Goal: Task Accomplishment & Management: Use online tool/utility

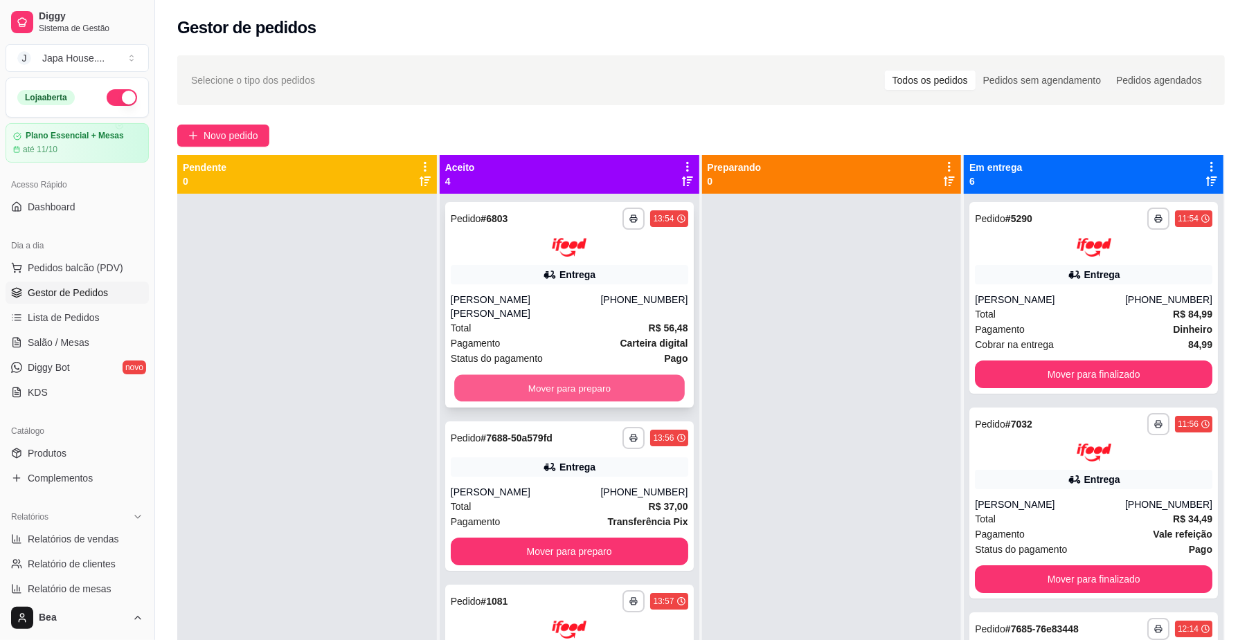
click at [524, 377] on button "Mover para preparo" at bounding box center [569, 387] width 230 height 27
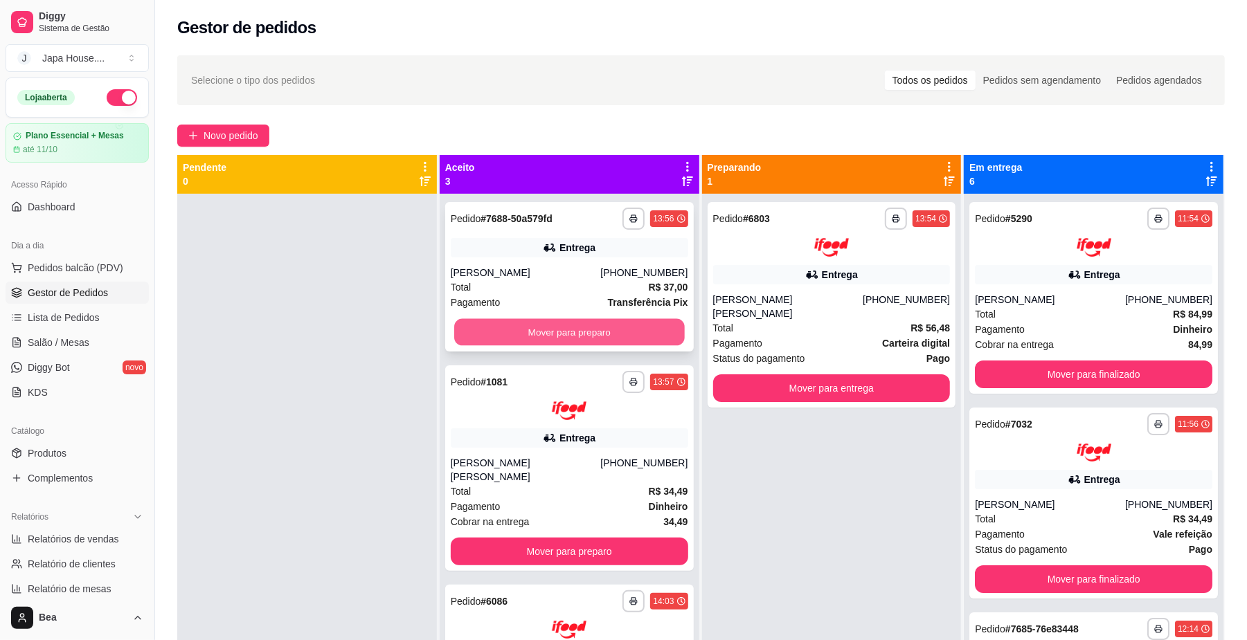
click at [552, 325] on button "Mover para preparo" at bounding box center [569, 332] width 230 height 27
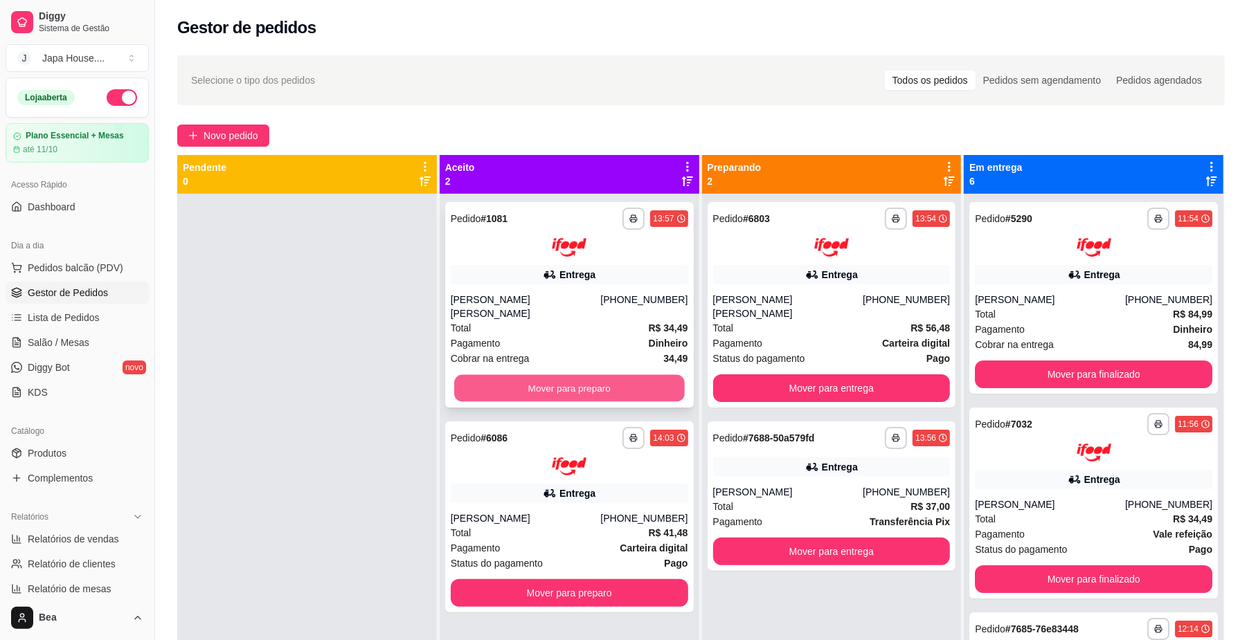
click at [559, 383] on button "Mover para preparo" at bounding box center [569, 387] width 230 height 27
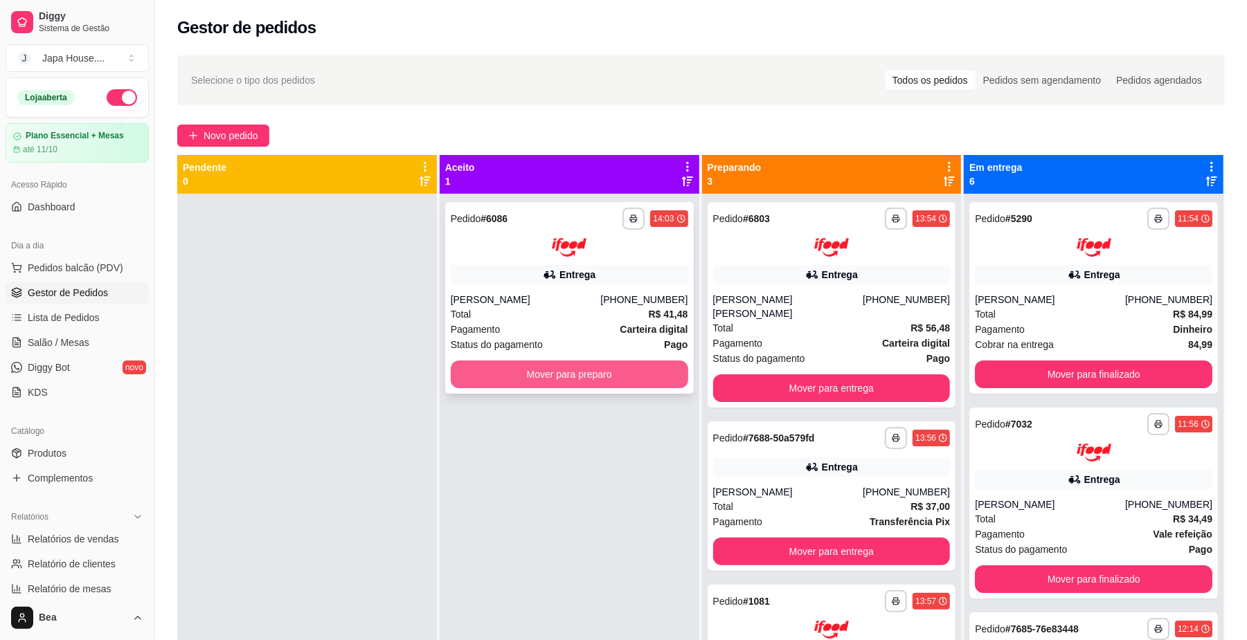
click at [588, 380] on button "Mover para preparo" at bounding box center [569, 375] width 237 height 28
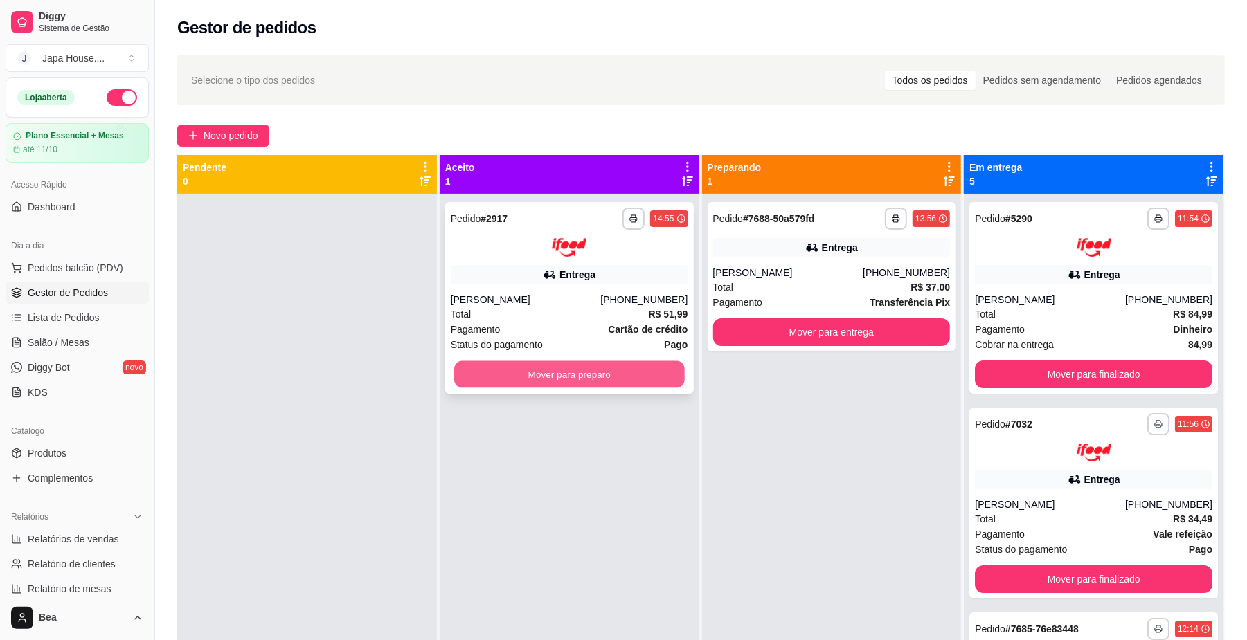
click at [569, 377] on button "Mover para preparo" at bounding box center [569, 374] width 230 height 27
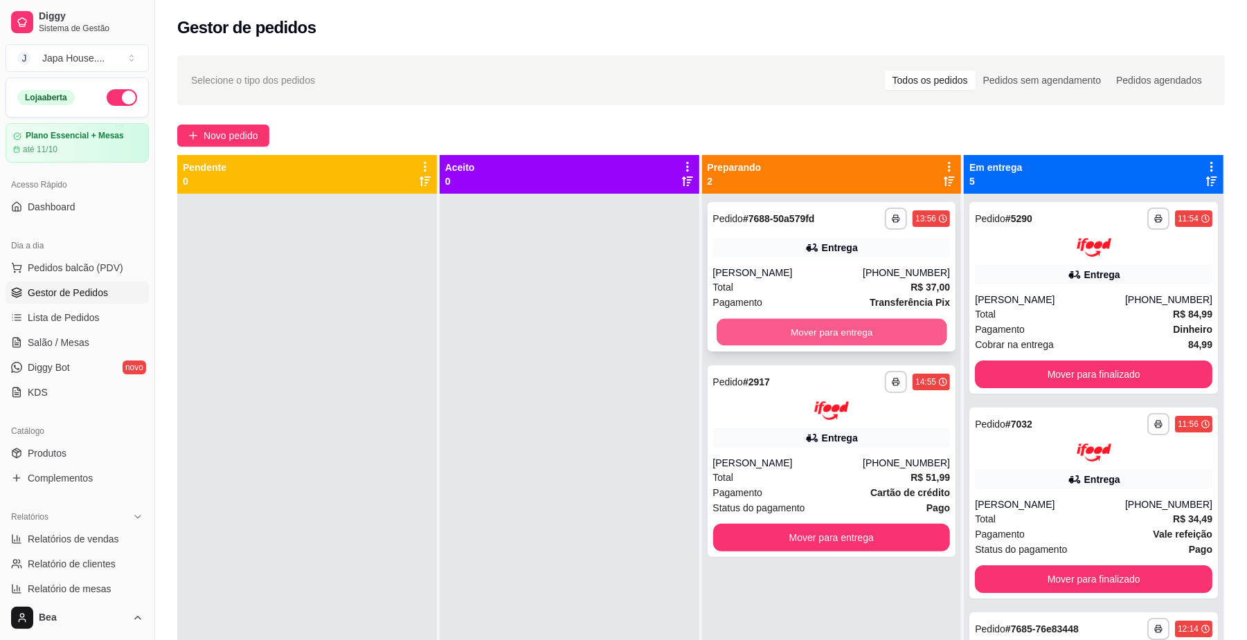
click at [789, 325] on button "Mover para entrega" at bounding box center [831, 332] width 230 height 27
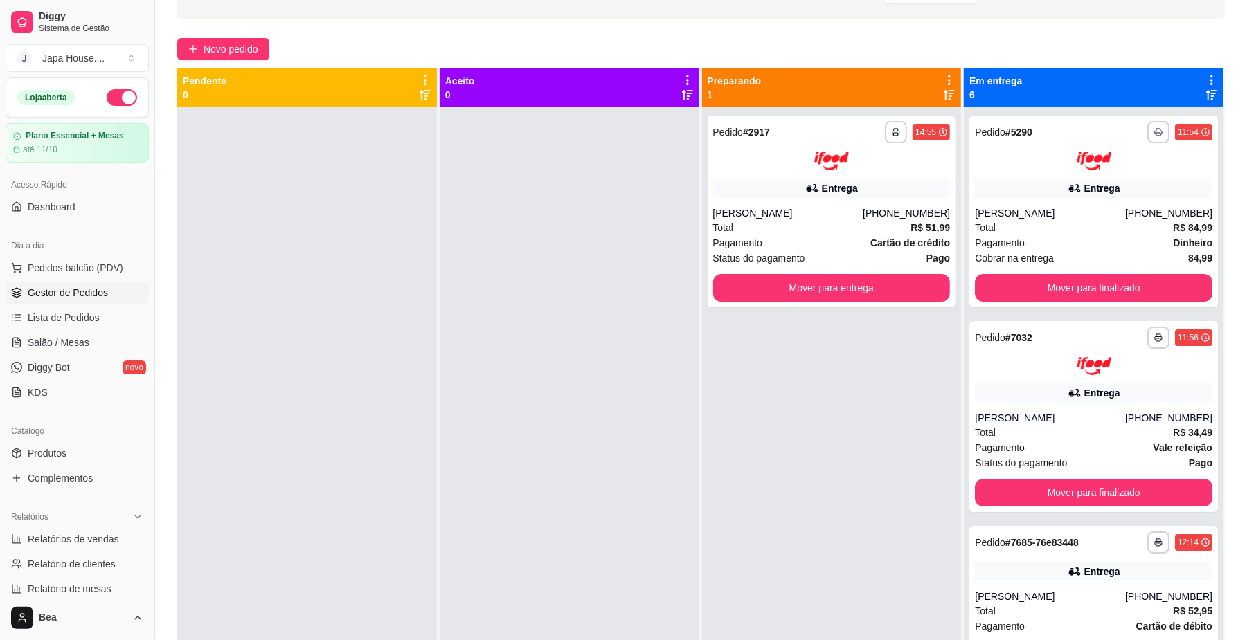
scroll to position [89, 0]
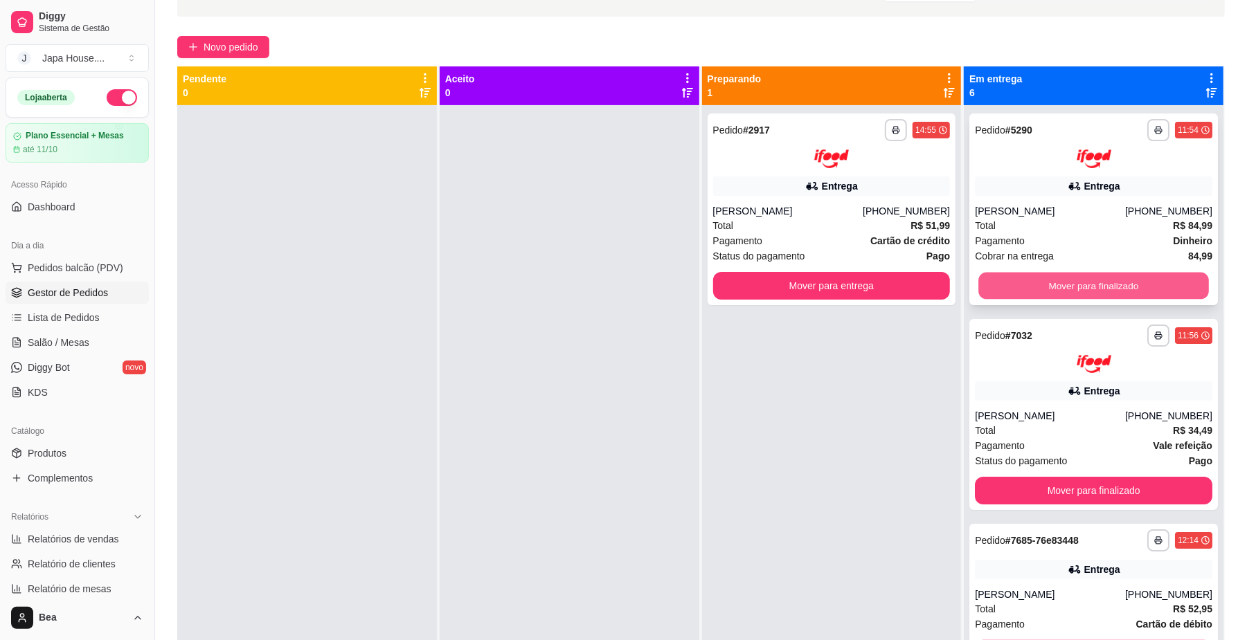
click at [1073, 283] on button "Mover para finalizado" at bounding box center [1093, 285] width 230 height 27
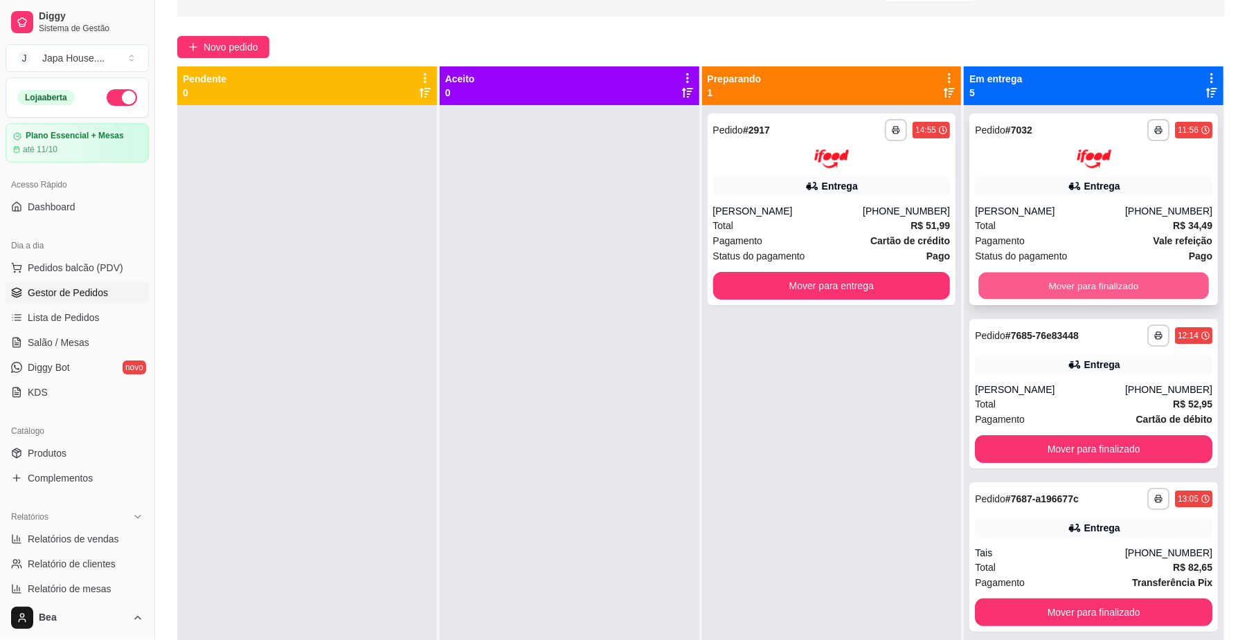
click at [1036, 285] on button "Mover para finalizado" at bounding box center [1093, 285] width 230 height 27
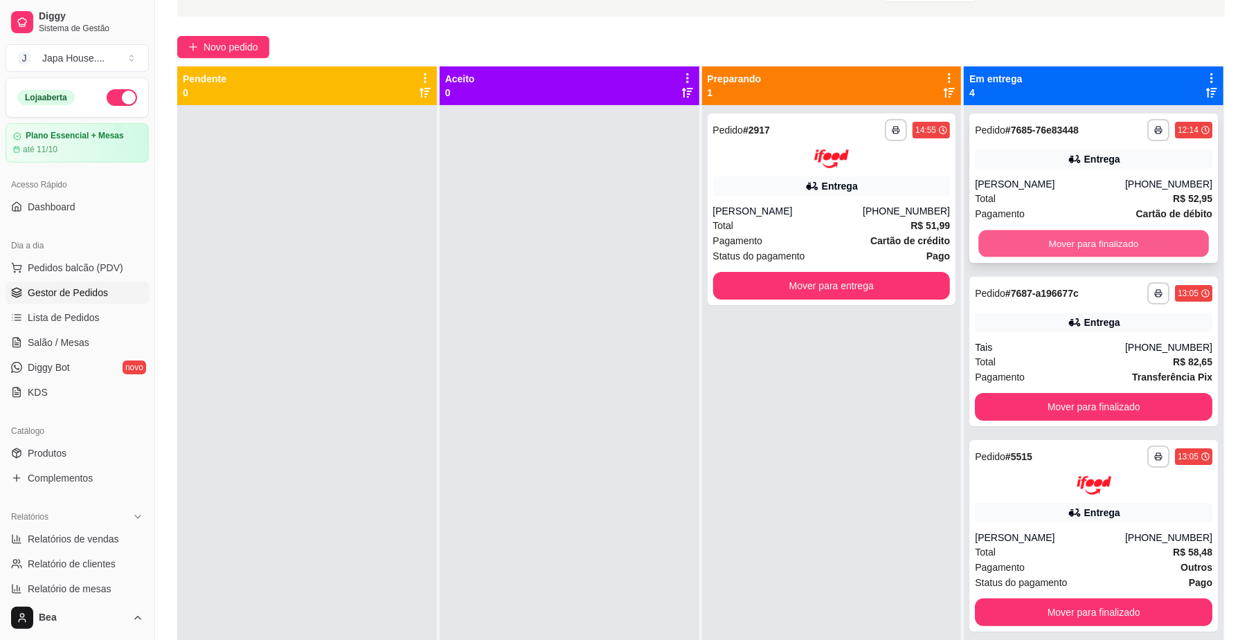
click at [1020, 236] on button "Mover para finalizado" at bounding box center [1093, 244] width 230 height 27
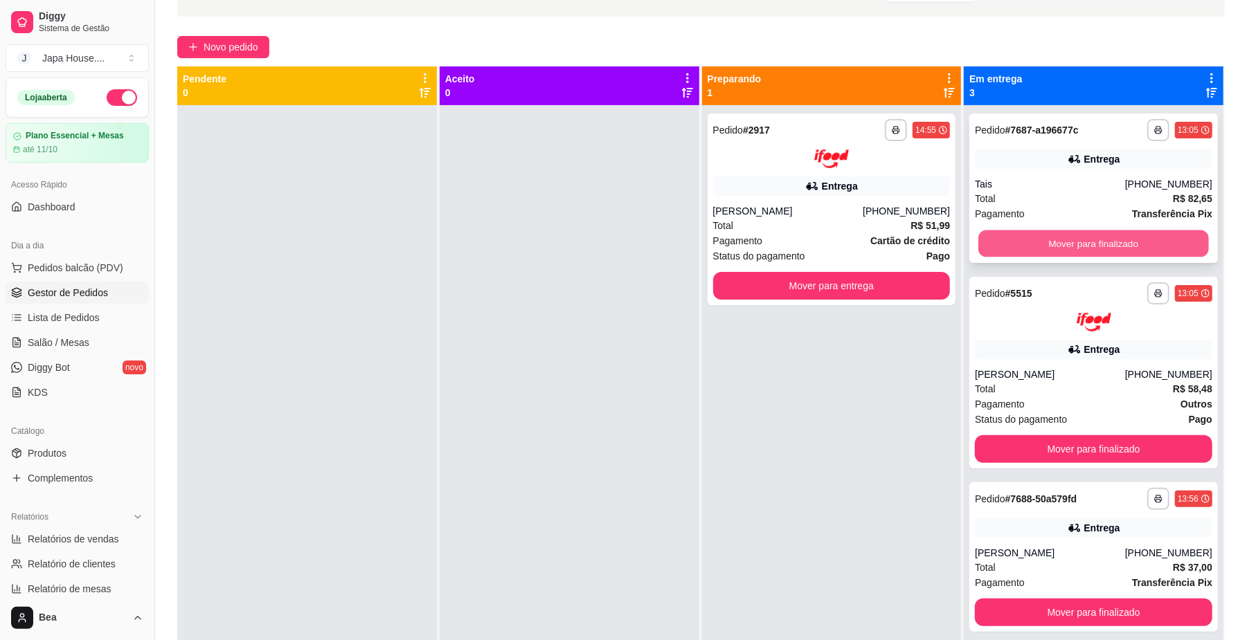
click at [1018, 242] on button "Mover para finalizado" at bounding box center [1093, 244] width 230 height 27
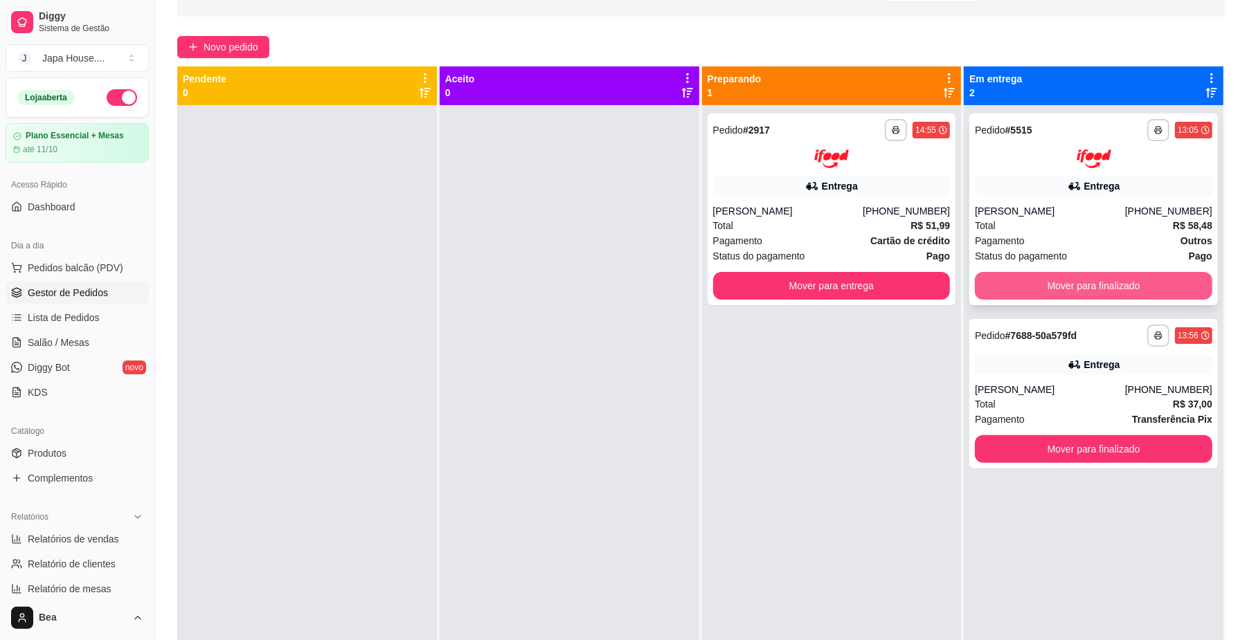
click at [1020, 286] on button "Mover para finalizado" at bounding box center [1093, 286] width 237 height 28
